Goal: Task Accomplishment & Management: Manage account settings

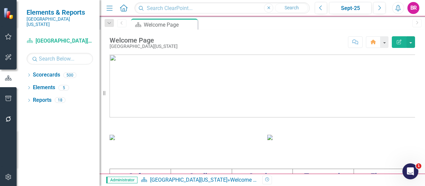
click at [29, 74] on icon "Dropdown" at bounding box center [29, 76] width 5 height 4
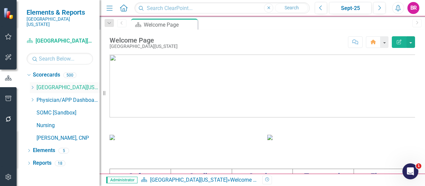
click at [30, 85] on icon "Dropdown" at bounding box center [32, 87] width 5 height 4
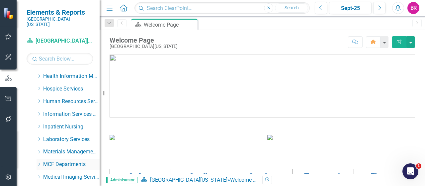
scroll to position [100, 0]
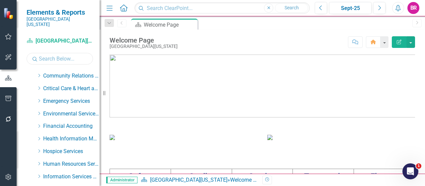
click at [57, 55] on input "text" at bounding box center [60, 59] width 66 height 12
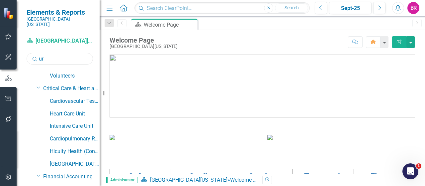
scroll to position [49, 0]
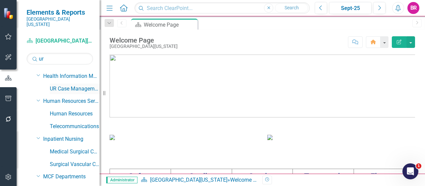
click at [73, 85] on link "UR Case Management" at bounding box center [75, 89] width 50 height 8
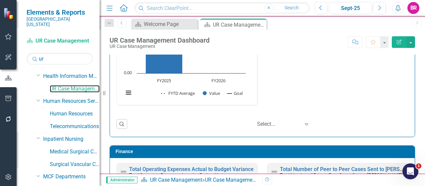
scroll to position [714, 0]
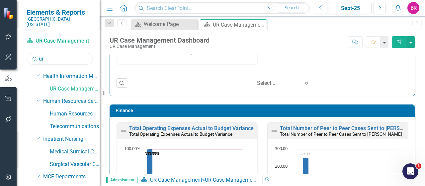
click at [49, 53] on input "ur" at bounding box center [60, 59] width 66 height 12
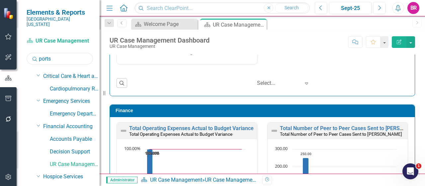
scroll to position [0, 0]
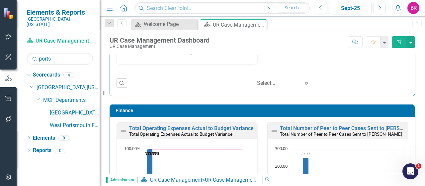
click at [66, 109] on link "[GEOGRAPHIC_DATA]" at bounding box center [75, 113] width 50 height 8
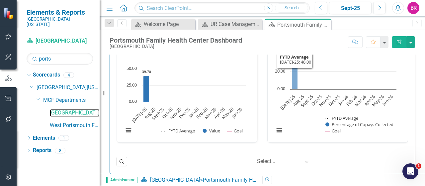
scroll to position [971, 0]
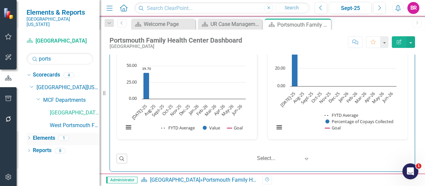
click at [47, 134] on link "Elements" at bounding box center [44, 138] width 22 height 8
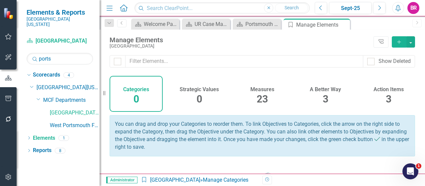
click at [261, 92] on div "23" at bounding box center [262, 99] width 11 height 14
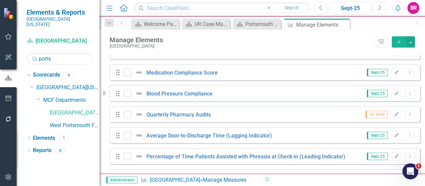
scroll to position [427, 0]
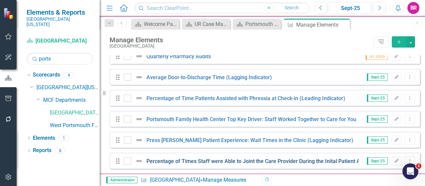
click at [289, 161] on link "Percentage of Times Staff were Able to Joint the Care Provider During the Inita…" at bounding box center [289, 161] width 287 height 6
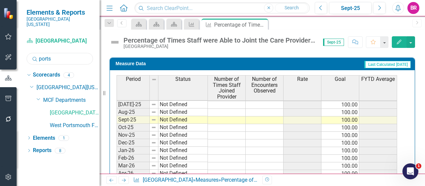
click at [56, 53] on input "ports" at bounding box center [60, 59] width 66 height 12
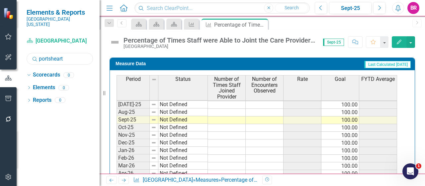
click at [73, 57] on input "portsheart" at bounding box center [60, 59] width 66 height 12
click at [72, 57] on input "portsheart" at bounding box center [60, 59] width 66 height 12
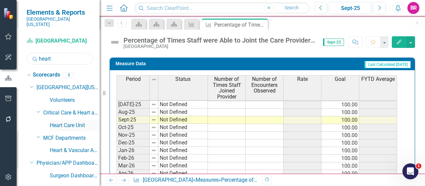
type input "heart"
click at [64, 121] on link "Heart Care Unit" at bounding box center [75, 125] width 50 height 8
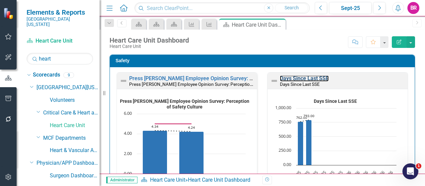
click at [310, 78] on link "Days Since Last SSE" at bounding box center [304, 78] width 49 height 6
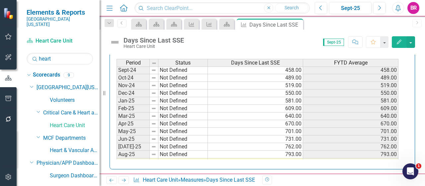
scroll to position [232, 0]
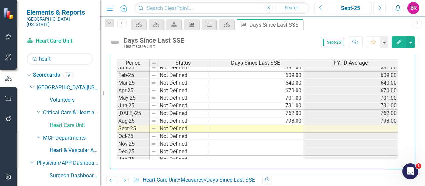
click at [287, 123] on tbody "Nov-23 Not Defined 153.00 153.00 Dec-23 Not Defined 184.00 184.00 Jan-24 Not De…" at bounding box center [257, 79] width 282 height 245
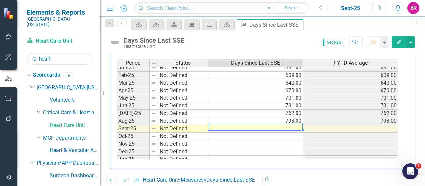
click at [294, 125] on td at bounding box center [255, 129] width 95 height 8
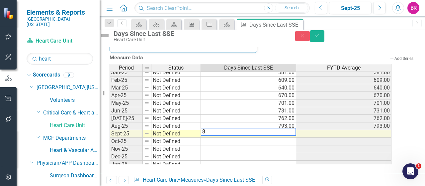
scroll to position [312, 0]
type textarea "823"
click at [324, 40] on button "Save" at bounding box center [317, 36] width 15 height 12
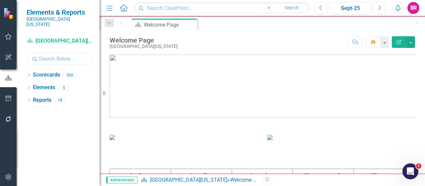
click at [56, 55] on input "text" at bounding box center [60, 59] width 66 height 12
type input "heart"
click at [29, 74] on icon "Dropdown" at bounding box center [29, 76] width 5 height 4
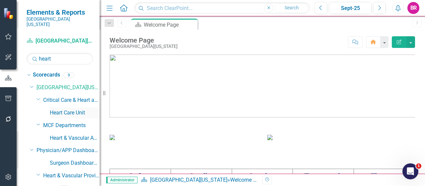
click at [61, 109] on link "Heart Care Unit" at bounding box center [75, 113] width 50 height 8
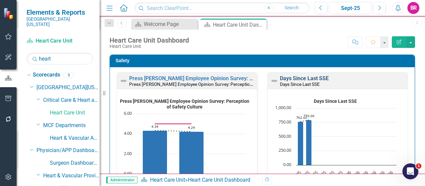
click at [295, 78] on link "Days Since Last SSE" at bounding box center [304, 78] width 49 height 6
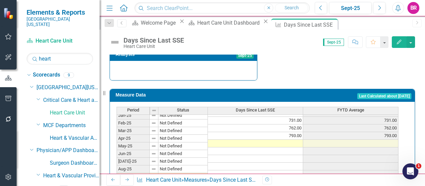
scroll to position [265, 0]
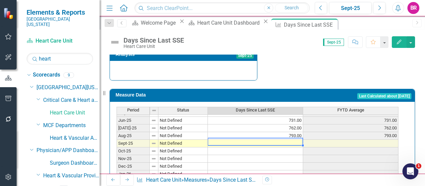
click at [286, 139] on td at bounding box center [255, 143] width 95 height 8
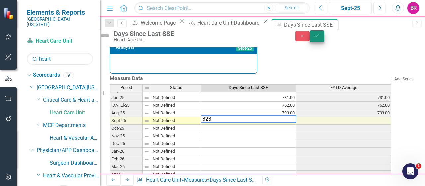
type textarea "823"
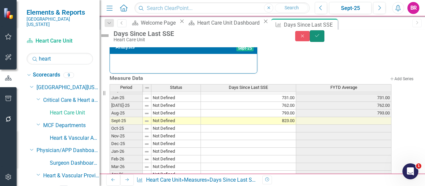
click at [324, 36] on button "Save" at bounding box center [317, 36] width 15 height 12
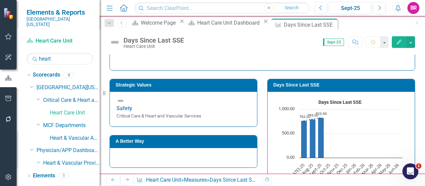
scroll to position [100, 0]
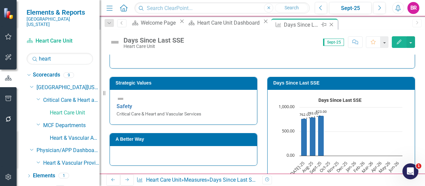
click at [328, 25] on icon "Close" at bounding box center [331, 24] width 7 height 5
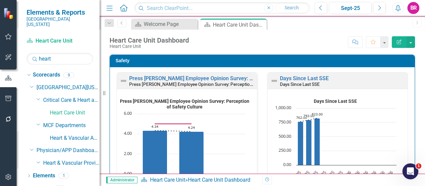
click at [219, 96] on rect "Interactive chart" at bounding box center [184, 150] width 129 height 108
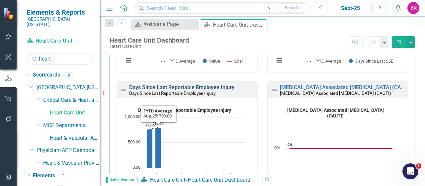
click at [206, 87] on link "Days Since Last Reportable Employee Injury" at bounding box center [181, 87] width 105 height 6
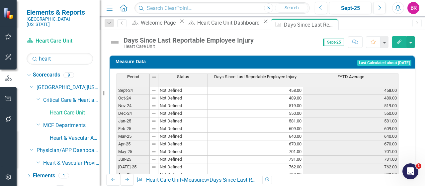
scroll to position [232, 0]
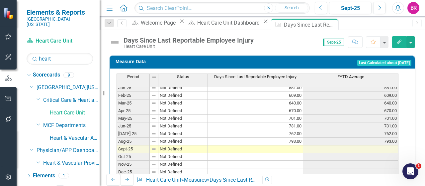
click at [281, 138] on tbody "Jul-23 Not Defined 31.00 31.00 Aug-23 Not Defined 62.00 62.00 Sep-23 Not Define…" at bounding box center [257, 64] width 282 height 237
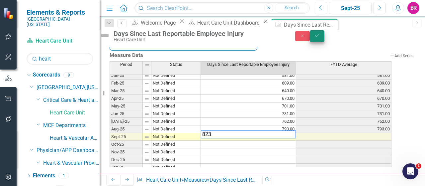
type textarea "823"
click at [324, 39] on button "Save" at bounding box center [317, 36] width 15 height 12
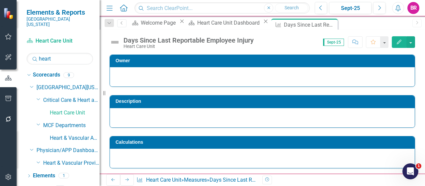
click at [414, 103] on div "Description" at bounding box center [262, 107] width 315 height 40
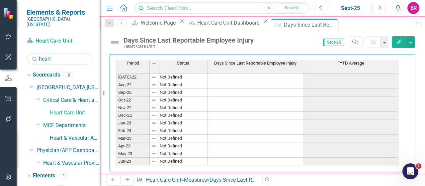
scroll to position [313, 0]
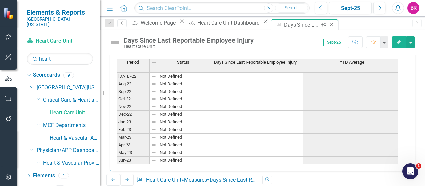
click at [330, 25] on icon at bounding box center [332, 25] width 4 height 4
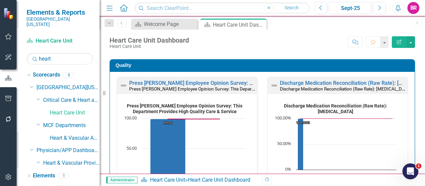
scroll to position [896, 0]
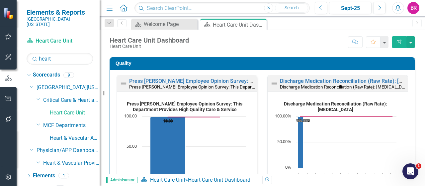
click at [359, 84] on div "Discharge Medication Reconciliation (Raw Rate): Statin" at bounding box center [343, 87] width 126 height 6
click at [362, 79] on link "Discharge Medication Reconciliation (Raw Rate): Statin" at bounding box center [359, 81] width 158 height 6
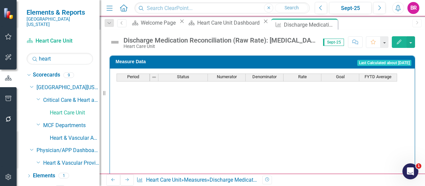
scroll to position [265, 0]
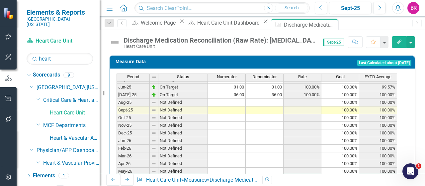
click at [238, 93] on tbody "Nov-23 On Target 48.00 48.00 100.00% 100.00% 100.00% Dec-23 On Target 48.00 48.…" at bounding box center [256, 60] width 280 height 245
type textarea "30"
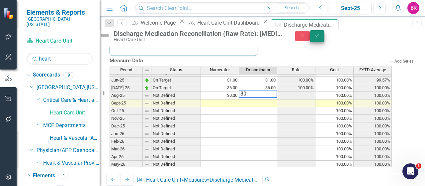
type textarea "30"
click at [324, 42] on button "Save" at bounding box center [317, 36] width 15 height 12
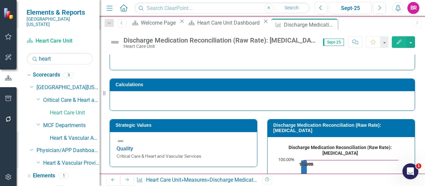
scroll to position [100, 0]
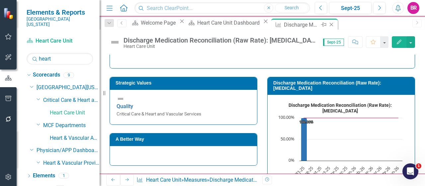
click at [328, 22] on icon "Close" at bounding box center [331, 24] width 7 height 5
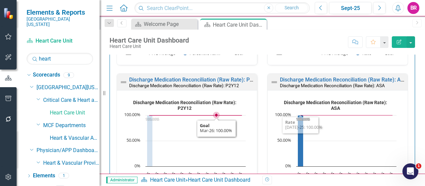
scroll to position [1029, 0]
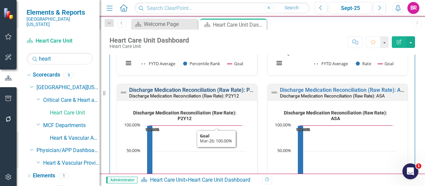
click at [221, 87] on link "Discharge Medication Reconciliation (Raw Rate): P2Y12" at bounding box center [195, 90] width 133 height 6
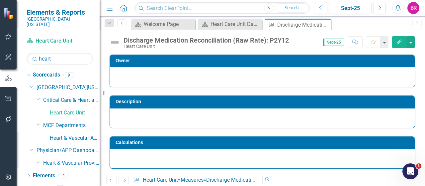
click at [0, 0] on icon at bounding box center [0, 0] width 0 height 0
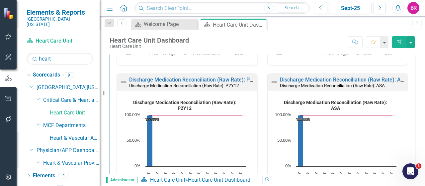
scroll to position [1029, 0]
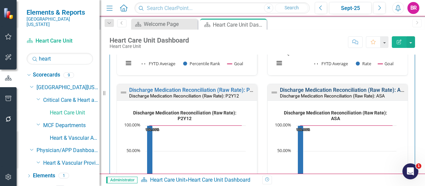
click at [334, 87] on link "Discharge Medication Reconciliation (Raw Rate): ASA" at bounding box center [344, 90] width 128 height 6
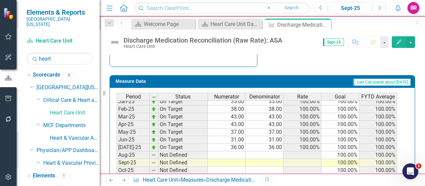
scroll to position [265, 0]
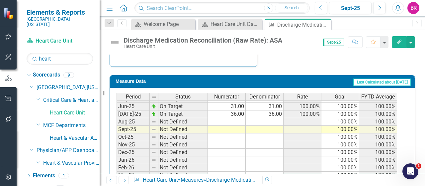
click at [236, 117] on tbody "Nov-23 On Target 48.00 48.00 100.00% 100.00% 100.00% Dec-23 On Target 48.00 48.…" at bounding box center [256, 79] width 280 height 245
type textarea "30"
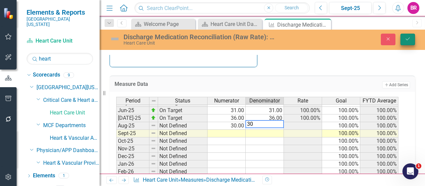
type textarea "30"
click at [414, 36] on button "Save" at bounding box center [407, 40] width 15 height 12
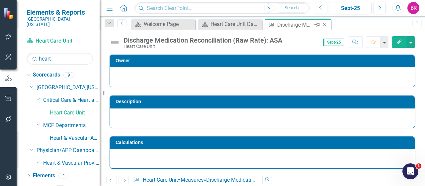
click at [324, 24] on icon at bounding box center [325, 25] width 4 height 4
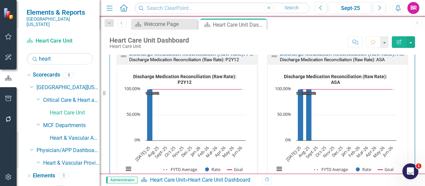
scroll to position [1029, 0]
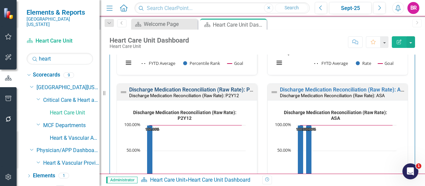
click at [208, 86] on link "Discharge Medication Reconciliation (Raw Rate): P2Y12" at bounding box center [195, 89] width 133 height 6
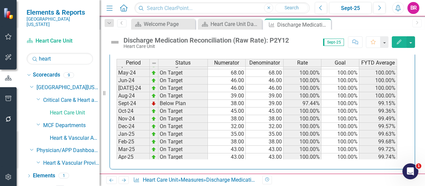
scroll to position [199, 0]
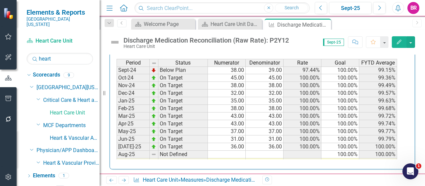
click at [236, 150] on td at bounding box center [227, 154] width 38 height 8
type textarea "29"
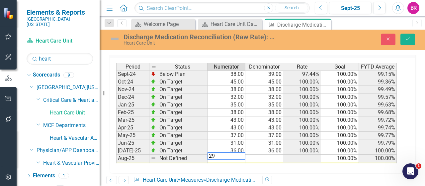
scroll to position [312, 0]
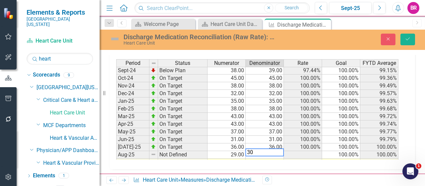
type textarea "30"
click at [404, 41] on button "Save" at bounding box center [407, 40] width 15 height 12
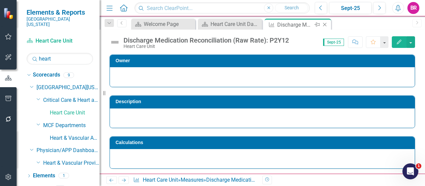
click at [324, 24] on icon "Close" at bounding box center [324, 24] width 7 height 5
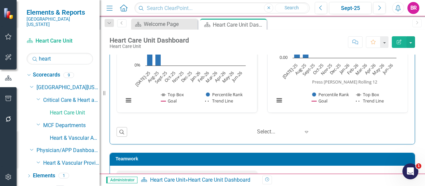
scroll to position [1759, 0]
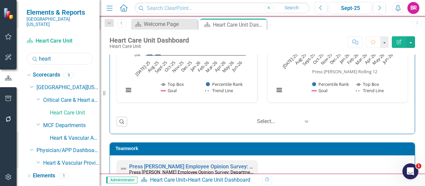
click at [74, 53] on input "heart" at bounding box center [60, 59] width 66 height 12
click at [73, 53] on input "heart" at bounding box center [60, 59] width 66 height 12
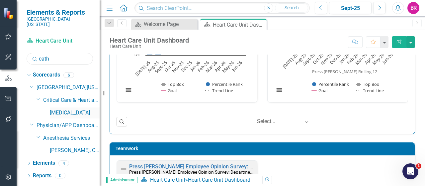
type input "cath"
drag, startPoint x: 61, startPoint y: 106, endPoint x: 88, endPoint y: 56, distance: 56.6
click at [60, 109] on link "[MEDICAL_DATA]" at bounding box center [75, 113] width 50 height 8
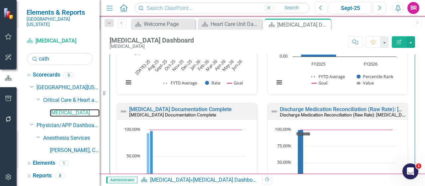
scroll to position [436, 0]
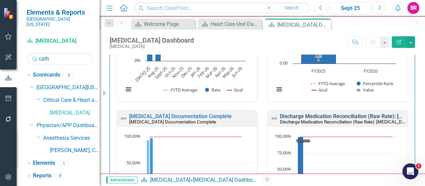
click at [299, 114] on link "Discharge Medication Reconciliation (Raw Rate): [MEDICAL_DATA]" at bounding box center [359, 116] width 158 height 6
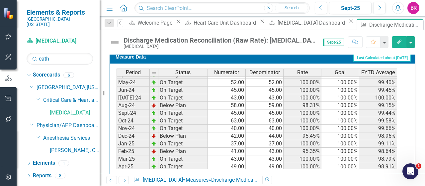
scroll to position [199, 0]
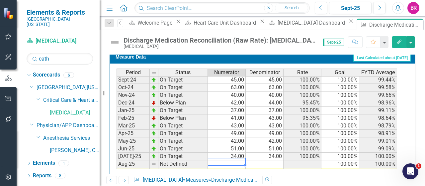
click at [234, 160] on td at bounding box center [227, 164] width 38 height 8
type textarea "39"
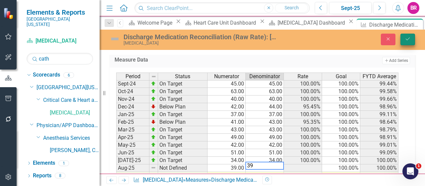
type textarea "39"
click at [403, 38] on button "Save" at bounding box center [407, 40] width 15 height 12
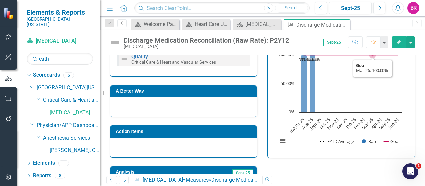
scroll to position [133, 0]
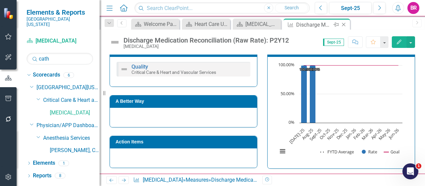
click at [344, 26] on icon "Close" at bounding box center [343, 24] width 7 height 5
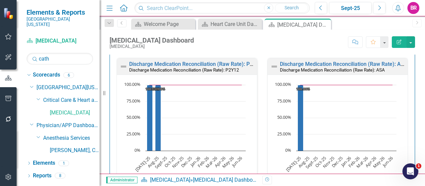
scroll to position [631, 0]
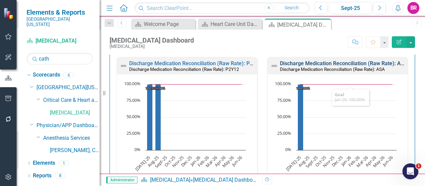
click at [332, 62] on link "Discharge Medication Reconciliation (Raw Rate): ASA" at bounding box center [344, 63] width 128 height 6
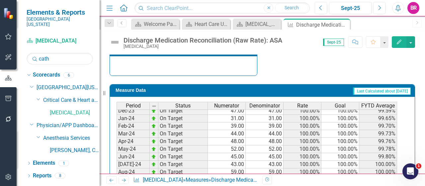
scroll to position [232, 0]
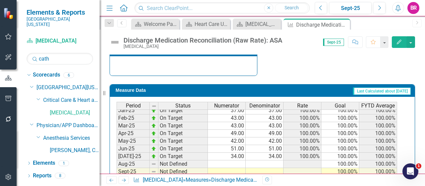
click at [238, 160] on tbody "Nov-23 On Target 50.00 50.00 100.00% 100.00% 99.51% Dec-23 On Target 47.00 47.0…" at bounding box center [256, 121] width 280 height 245
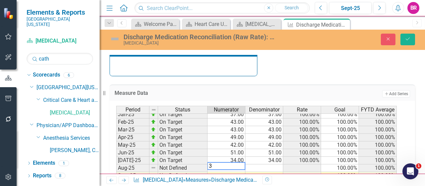
type textarea "39"
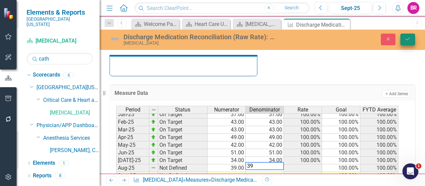
type textarea "39"
click at [401, 40] on button "Save" at bounding box center [407, 40] width 15 height 12
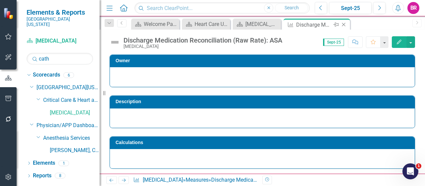
click at [346, 24] on icon "Close" at bounding box center [343, 24] width 7 height 5
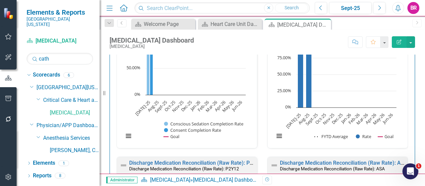
scroll to position [465, 0]
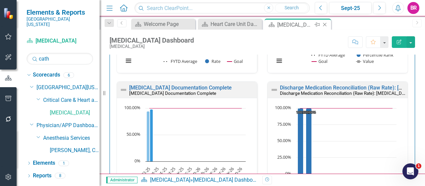
click at [325, 25] on icon "Close" at bounding box center [324, 24] width 7 height 5
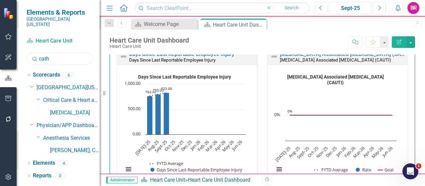
click at [76, 55] on input "cath" at bounding box center [60, 59] width 66 height 12
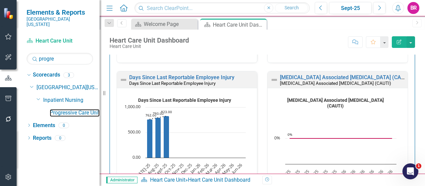
scroll to position [133, 0]
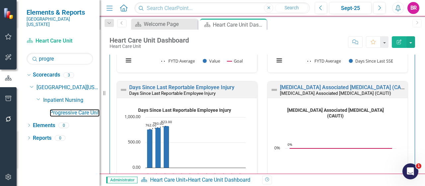
drag, startPoint x: 82, startPoint y: 108, endPoint x: 22, endPoint y: 102, distance: 60.4
click at [82, 109] on link "Progressive Care Unit" at bounding box center [75, 113] width 50 height 8
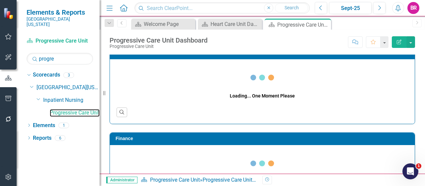
scroll to position [265, 0]
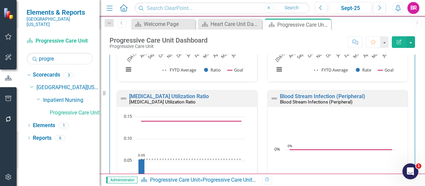
drag, startPoint x: 244, startPoint y: 79, endPoint x: 416, endPoint y: 123, distance: 178.1
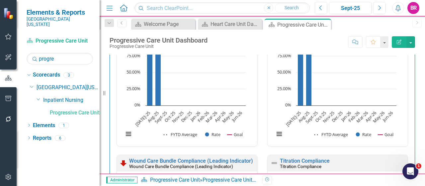
scroll to position [1162, 0]
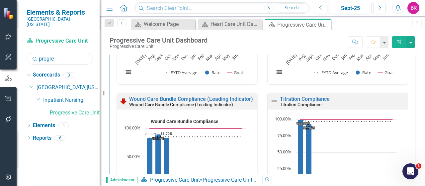
click at [56, 53] on input "progre" at bounding box center [60, 59] width 66 height 12
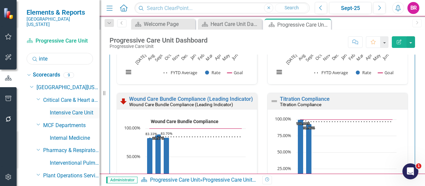
type input "inte"
click at [76, 109] on link "Intensive Care Unit" at bounding box center [75, 113] width 50 height 8
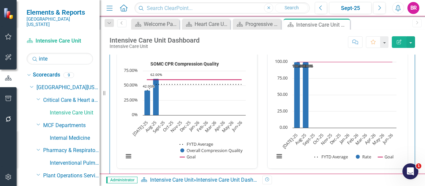
scroll to position [1615, 0]
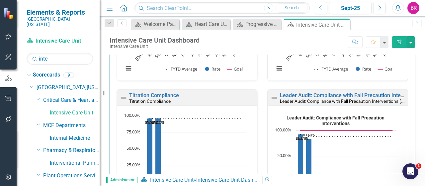
scroll to position [1449, 0]
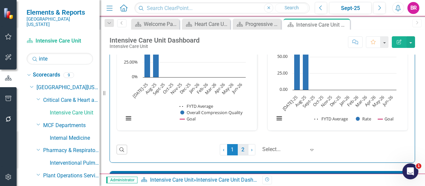
click at [238, 144] on link "2" at bounding box center [243, 149] width 11 height 11
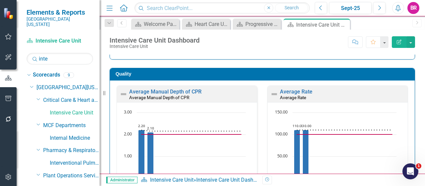
scroll to position [885, 0]
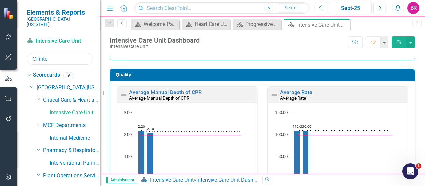
click at [64, 55] on input "inte" at bounding box center [60, 59] width 66 height 12
click at [64, 53] on input "inte" at bounding box center [60, 59] width 66 height 12
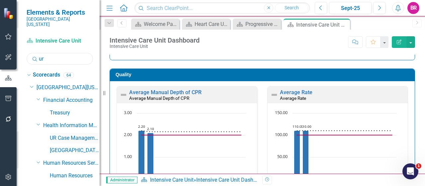
type input "ur"
click at [65, 134] on link "UR Case Management" at bounding box center [75, 138] width 50 height 8
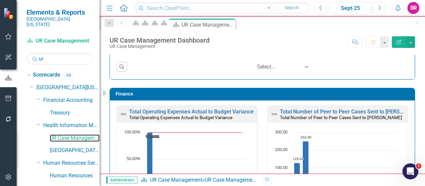
scroll to position [763, 0]
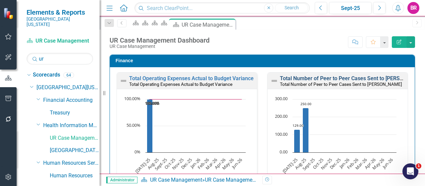
click at [367, 75] on link "Total Number of Peer to Peer Cases Sent to [PERSON_NAME]" at bounding box center [353, 78] width 146 height 6
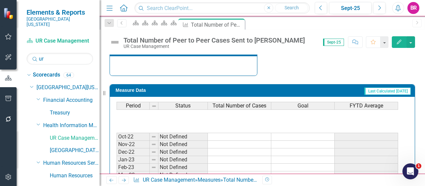
scroll to position [100, 0]
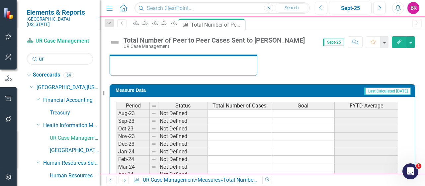
click at [399, 39] on icon "Edit" at bounding box center [399, 41] width 6 height 5
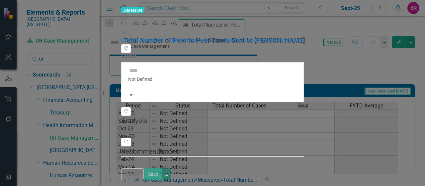
click at [208, 43] on link "Series" at bounding box center [215, 40] width 15 height 6
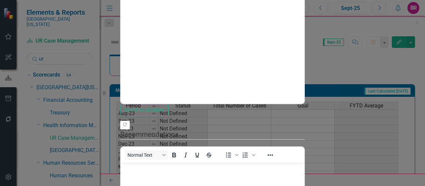
scroll to position [0, 0]
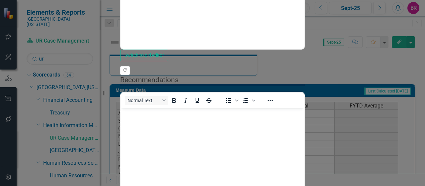
checkbox input "false"
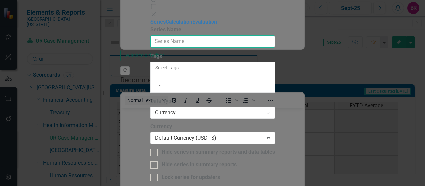
click at [216, 39] on input "Series Name" at bounding box center [212, 41] width 124 height 12
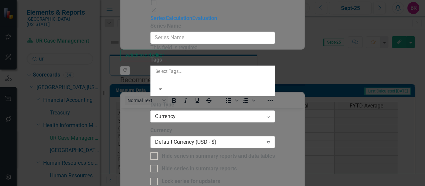
click at [263, 138] on div "Default Currency (USD - $)" at bounding box center [209, 142] width 108 height 8
click at [263, 113] on div "Currency" at bounding box center [209, 117] width 108 height 8
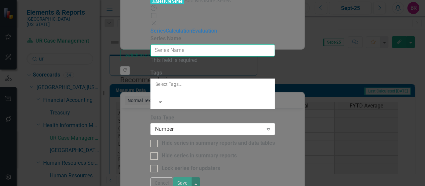
click at [201, 44] on input "Series Name" at bounding box center [212, 50] width 124 height 12
paste input "Approved"
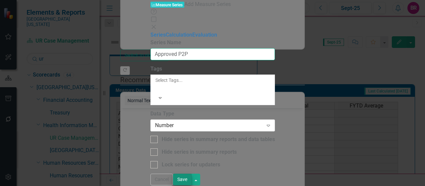
type input "Approved P2P"
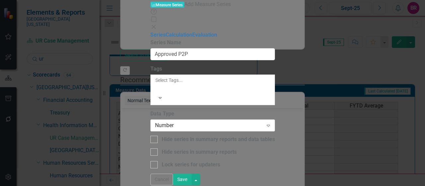
click at [191, 173] on button "Save" at bounding box center [182, 179] width 19 height 12
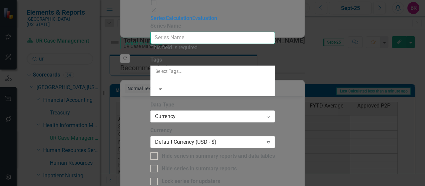
paste input "Denied"
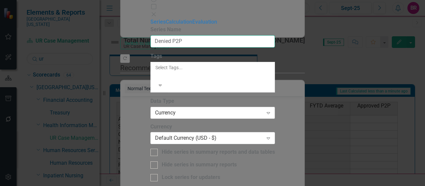
type input "Denied P2P"
click at [208, 109] on div "Currency" at bounding box center [209, 113] width 108 height 8
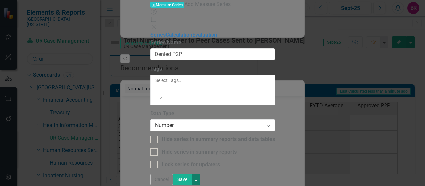
click at [200, 180] on button "button" at bounding box center [195, 179] width 9 height 12
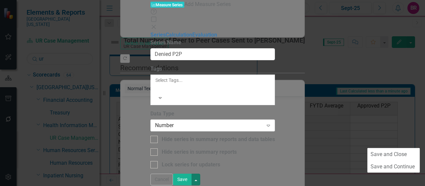
click at [191, 179] on button "Save" at bounding box center [182, 179] width 19 height 12
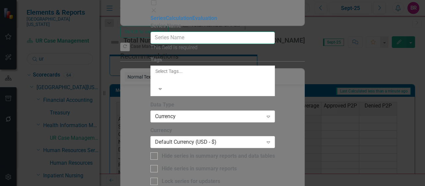
click at [201, 35] on input "Series Name" at bounding box center [212, 38] width 124 height 12
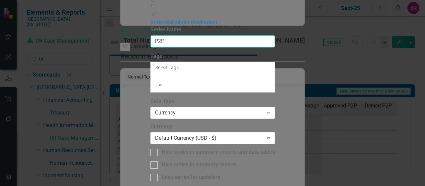
click at [201, 35] on input "P2P" at bounding box center [212, 41] width 124 height 12
paste input "Unable to complete"
click at [216, 37] on input "P2P Unable to complete" at bounding box center [212, 41] width 124 height 12
type input "P2P Unable to Complete"
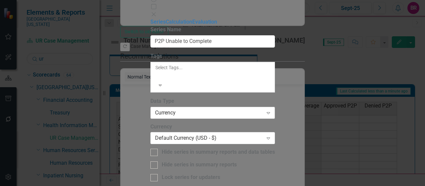
click at [226, 109] on div "Currency" at bounding box center [209, 113] width 108 height 8
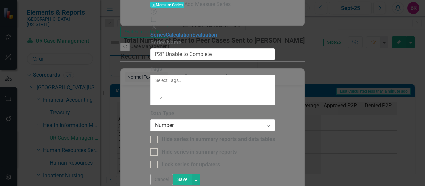
click at [191, 177] on button "Save" at bounding box center [182, 179] width 19 height 12
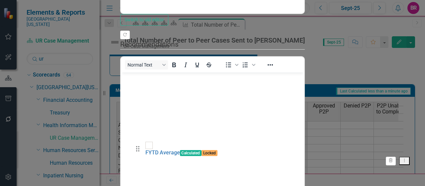
scroll to position [25, 0]
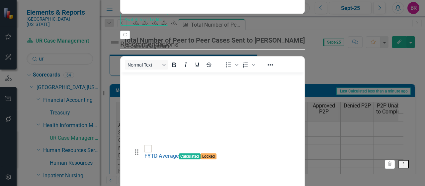
drag, startPoint x: 139, startPoint y: 114, endPoint x: 139, endPoint y: 147, distance: 32.9
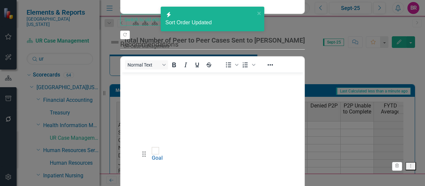
drag, startPoint x: 142, startPoint y: 122, endPoint x: 146, endPoint y: 151, distance: 29.5
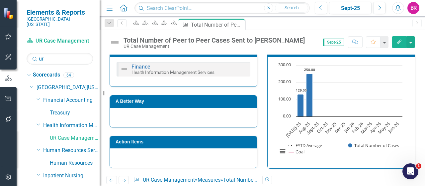
scroll to position [100, 0]
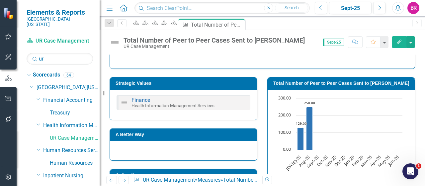
click at [313, 82] on h3 "Total Number of Peer to Peer Cases Sent to [PERSON_NAME]" at bounding box center [342, 83] width 138 height 5
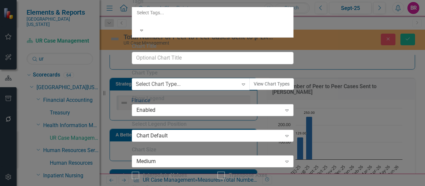
drag, startPoint x: 116, startPoint y: 39, endPoint x: 124, endPoint y: 41, distance: 8.0
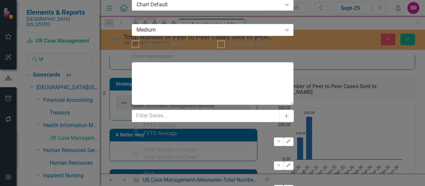
scroll to position [6, 0]
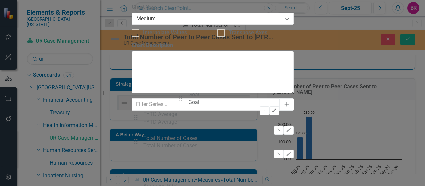
scroll to position [12, 0]
drag, startPoint x: 181, startPoint y: 91, endPoint x: 187, endPoint y: 155, distance: 63.6
click at [188, 155] on div "Drag FYTD Average FYTD Average Remove Edit Drag Total Number of Cases Total Num…" at bounding box center [213, 182] width 162 height 143
click at [286, 175] on icon "button" at bounding box center [288, 177] width 4 height 4
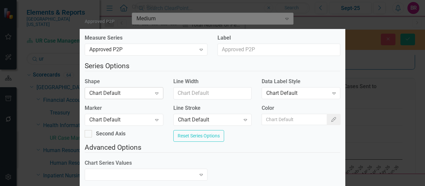
click at [116, 98] on div "Chart Default Expand" at bounding box center [124, 93] width 79 height 12
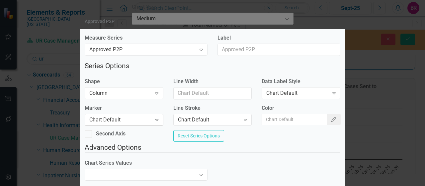
click at [127, 123] on div "Chart Default" at bounding box center [120, 119] width 62 height 8
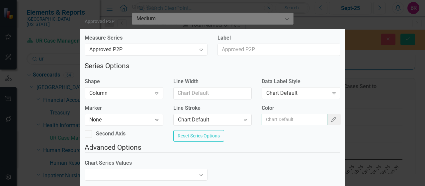
click at [283, 124] on input "Color" at bounding box center [295, 118] width 66 height 11
click at [331, 120] on icon "Color Picker" at bounding box center [334, 119] width 6 height 5
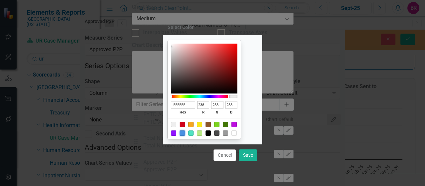
click at [185, 133] on div at bounding box center [182, 132] width 5 height 5
type input "4A90E2"
type input "74"
type input "144"
type input "226"
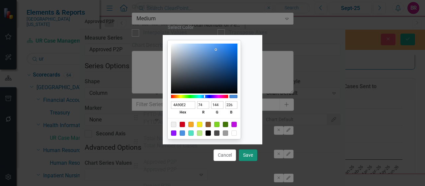
click at [251, 156] on button "Save" at bounding box center [248, 155] width 19 height 12
type input "#4a90e2"
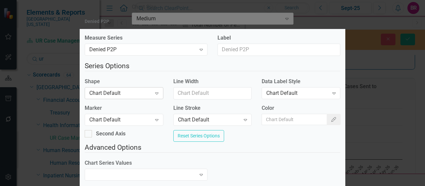
click at [116, 94] on div "Chart Default" at bounding box center [120, 93] width 62 height 8
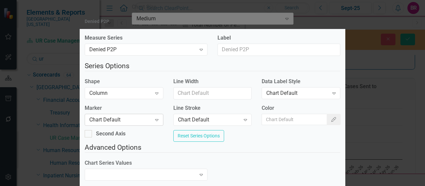
click at [134, 123] on div "Chart Default" at bounding box center [120, 119] width 62 height 8
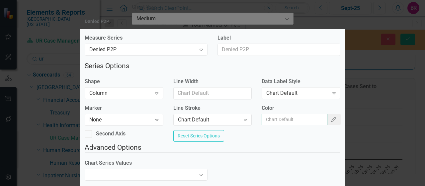
click at [298, 122] on input "Color" at bounding box center [295, 118] width 66 height 11
drag, startPoint x: 313, startPoint y: 117, endPoint x: 319, endPoint y: 119, distance: 6.2
click at [314, 117] on input "Color" at bounding box center [295, 118] width 66 height 11
click at [331, 119] on icon "Color Picker" at bounding box center [334, 119] width 6 height 5
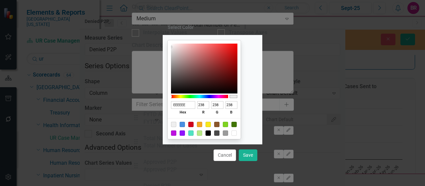
click at [185, 124] on div at bounding box center [182, 123] width 5 height 5
type input "4A90E2"
type input "74"
type input "144"
type input "226"
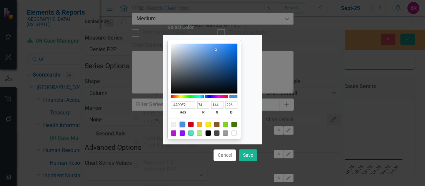
type input "4990E4"
type input "73"
type input "228"
type input "458DE2"
type input "69"
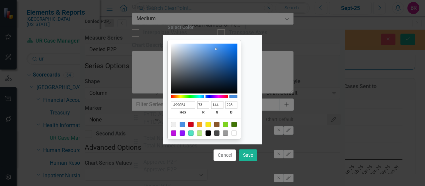
type input "141"
type input "226"
type input "428BE1"
type input "66"
type input "139"
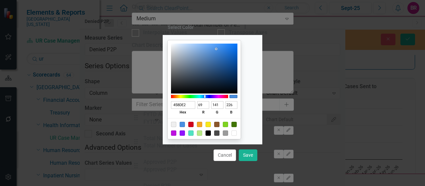
type input "225"
type input "408AE1"
type input "64"
type input "138"
type input "3F89E1"
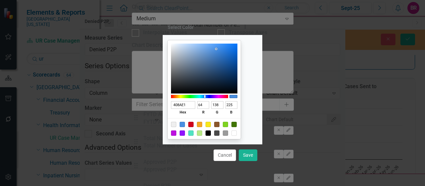
type input "63"
type input "137"
type input "3A86E1"
type input "58"
type input "134"
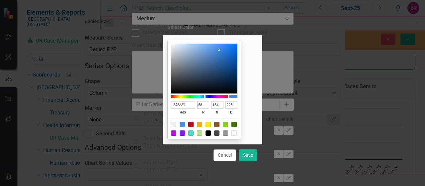
type input "3784E1"
type input "55"
type input "132"
type input "3683E1"
type input "54"
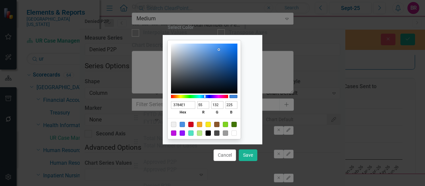
type input "131"
type input "3582E1"
type input "53"
type input "130"
type input "3382E4"
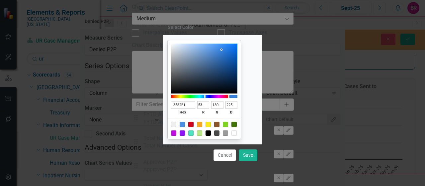
type input "51"
type input "228"
type input "3383E7"
type input "131"
type input "231"
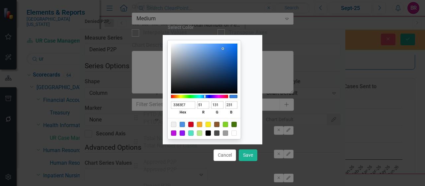
type input "3282E7"
type input "50"
type input "130"
type input "2F81E7"
type input "47"
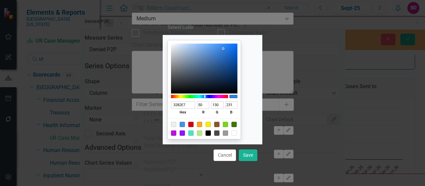
type input "129"
type input "277DE7"
type input "39"
type input "125"
type input "267DE7"
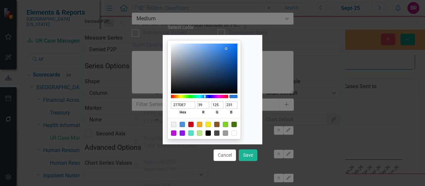
type input "38"
type input "257DE7"
type input "37"
type input "1F7AE7"
type input "31"
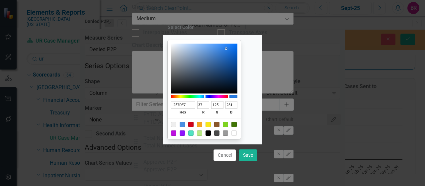
type input "122"
type input "1C78E7"
type input "28"
type input "120"
drag, startPoint x: 224, startPoint y: 49, endPoint x: 238, endPoint y: 49, distance: 13.3
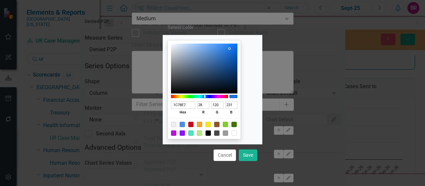
click at [230, 49] on div at bounding box center [229, 48] width 1 height 1
click at [248, 154] on button "Save" at bounding box center [248, 155] width 19 height 12
type input "#1c78e7"
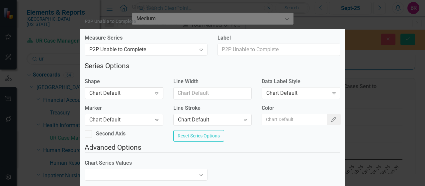
click at [161, 92] on div "Expand" at bounding box center [157, 93] width 12 height 11
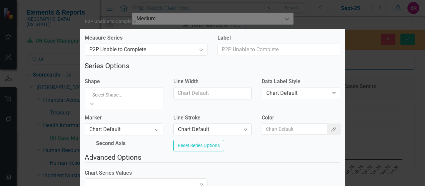
drag, startPoint x: 134, startPoint y: 50, endPoint x: 139, endPoint y: 60, distance: 11.2
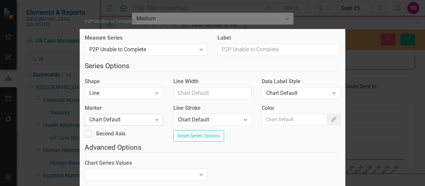
click at [143, 120] on div "Chart Default" at bounding box center [120, 119] width 62 height 8
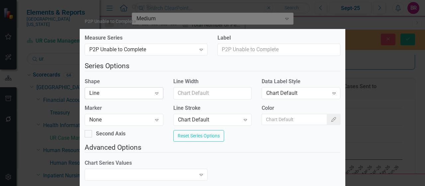
click at [144, 98] on div "Line Expand" at bounding box center [124, 93] width 79 height 12
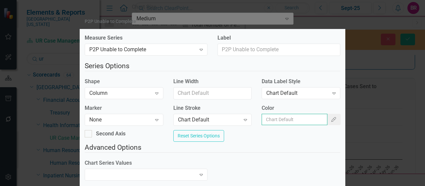
click at [273, 120] on input "Color" at bounding box center [295, 118] width 66 height 11
drag, startPoint x: 333, startPoint y: 119, endPoint x: 323, endPoint y: 119, distance: 9.6
click at [333, 119] on div "Color Color Picker" at bounding box center [301, 117] width 89 height 26
click at [331, 118] on icon "button" at bounding box center [333, 119] width 5 height 5
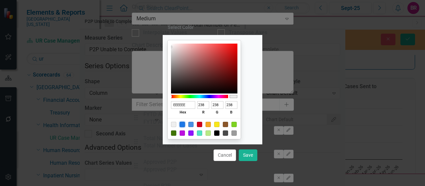
click at [185, 125] on div at bounding box center [182, 123] width 5 height 5
type input "1C78E7"
type input "28"
type input "120"
type input "231"
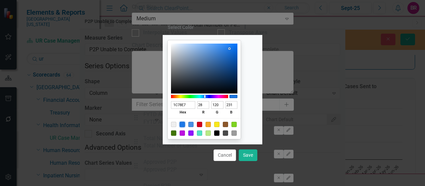
type input "0F498F"
type input "15"
type input "73"
type input "143"
click at [237, 66] on div at bounding box center [204, 68] width 66 height 50
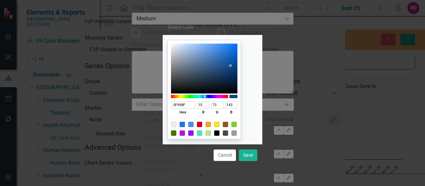
type input "1661BB"
type input "22"
type input "97"
type input "187"
click at [237, 57] on div at bounding box center [204, 68] width 66 height 50
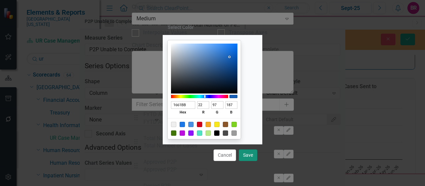
click at [251, 154] on button "Save" at bounding box center [248, 155] width 19 height 12
type input "#1661bb"
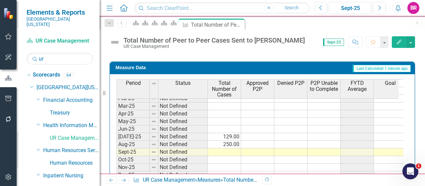
scroll to position [299, 0]
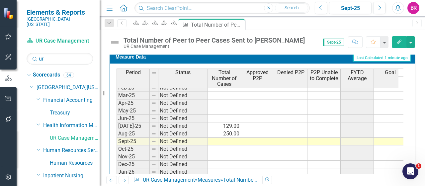
click at [226, 121] on tbody "May-24 Not Defined Jun-24 Not Defined [DATE]-24 Not Defined Aug-24 Not Defined …" at bounding box center [261, 114] width 290 height 199
